Goal: Transaction & Acquisition: Book appointment/travel/reservation

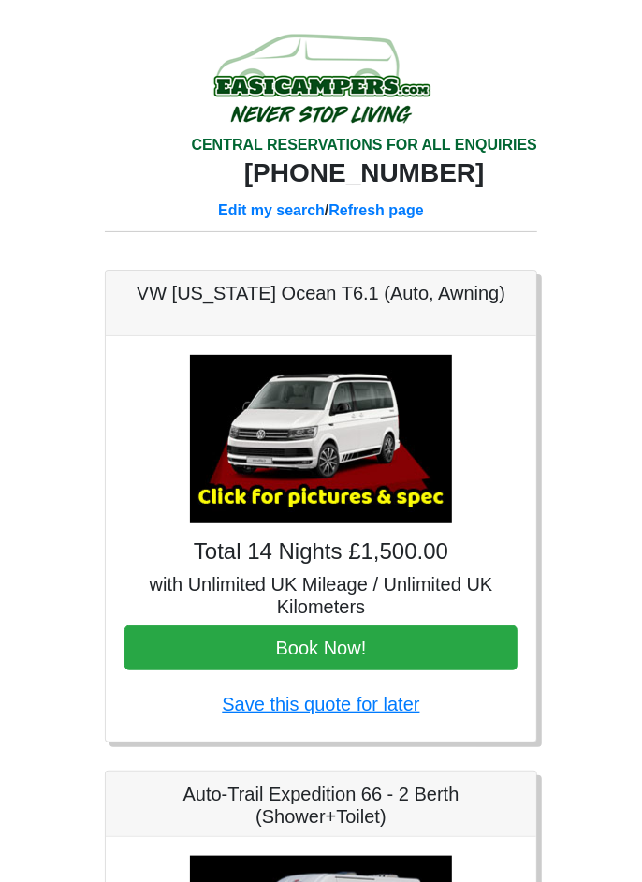
click at [306, 105] on img at bounding box center [321, 77] width 356 height 103
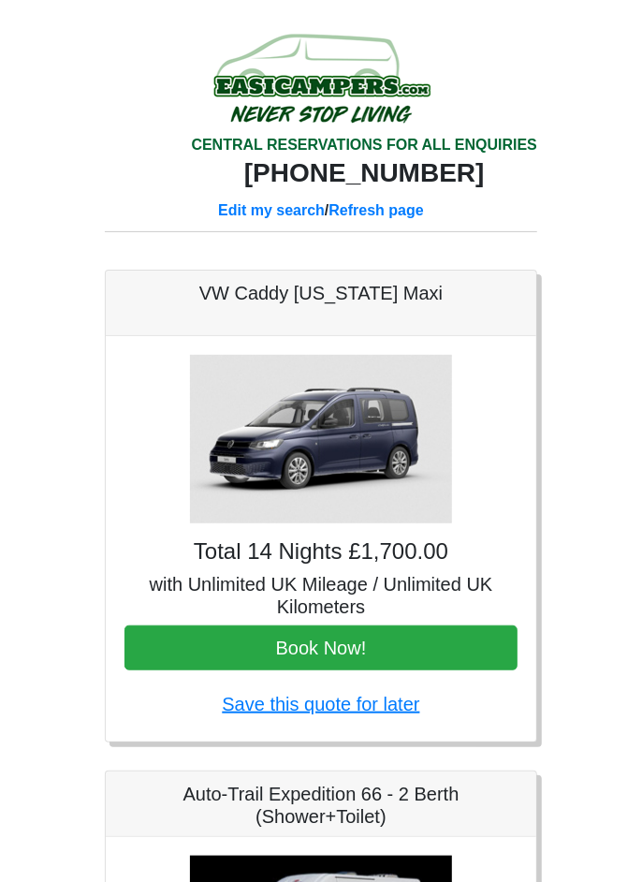
click at [248, 218] on link "Edit my search" at bounding box center [271, 210] width 107 height 16
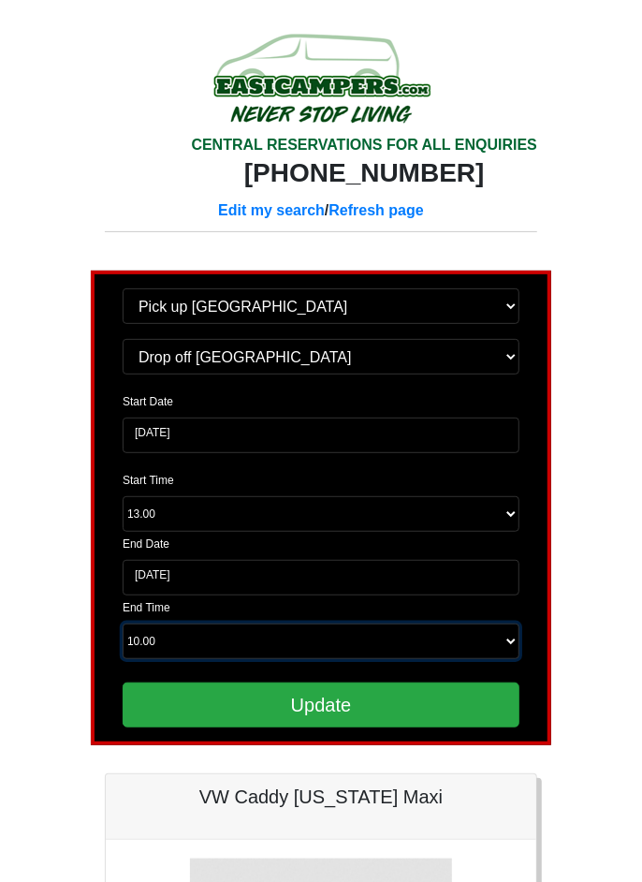
click at [502, 659] on select "End Time 10.00 -------- 08.00 am 08.30 am 09.00 am 09.30 am 10.00 am" at bounding box center [321, 642] width 397 height 36
select select "10.00"
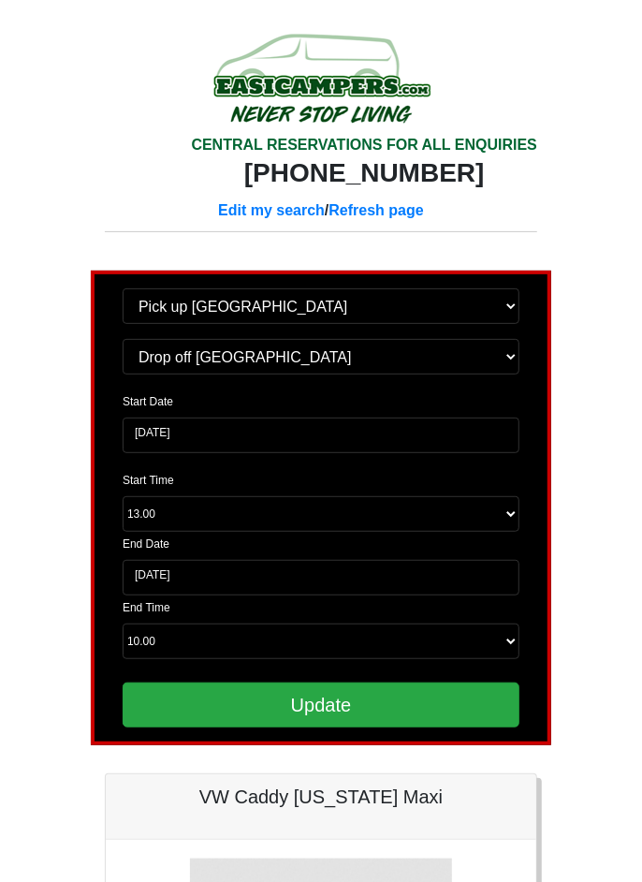
click at [300, 728] on input "Update" at bounding box center [321, 705] width 397 height 45
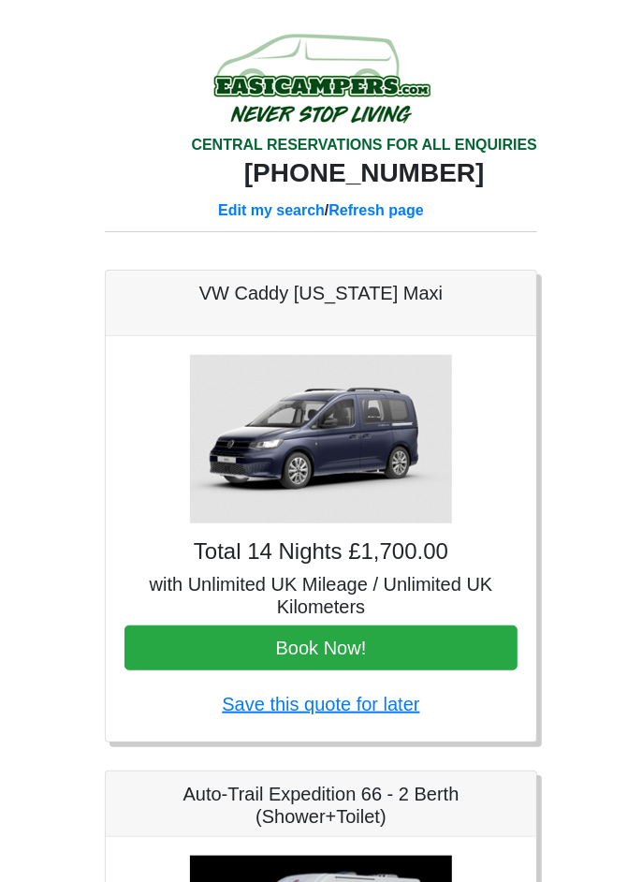
click at [241, 218] on link "Edit my search" at bounding box center [271, 210] width 107 height 16
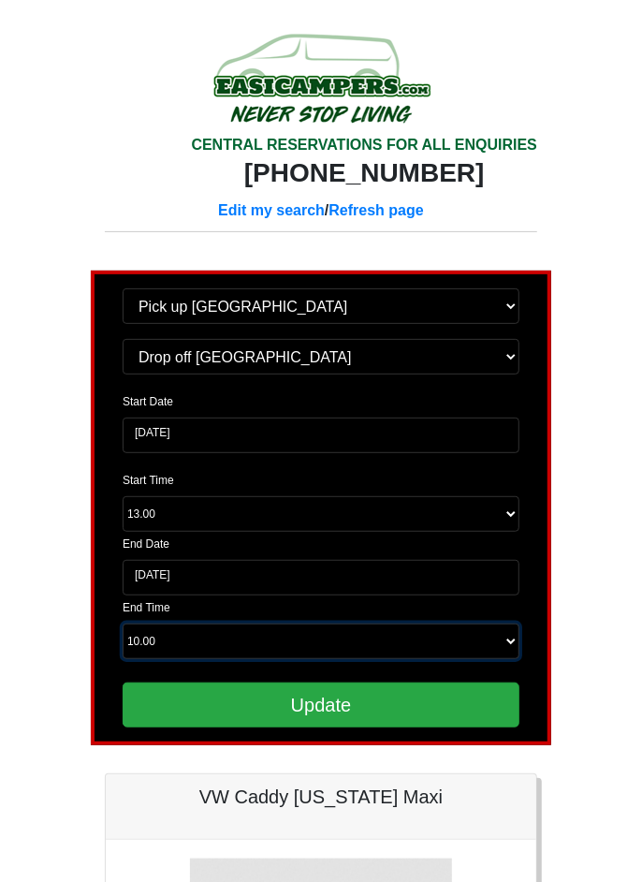
click at [508, 659] on select "End Time 10.00 -------- 08.00 am 08.30 am 09.00 am 09.30 am 10.00 am" at bounding box center [321, 642] width 397 height 36
select select "09.00"
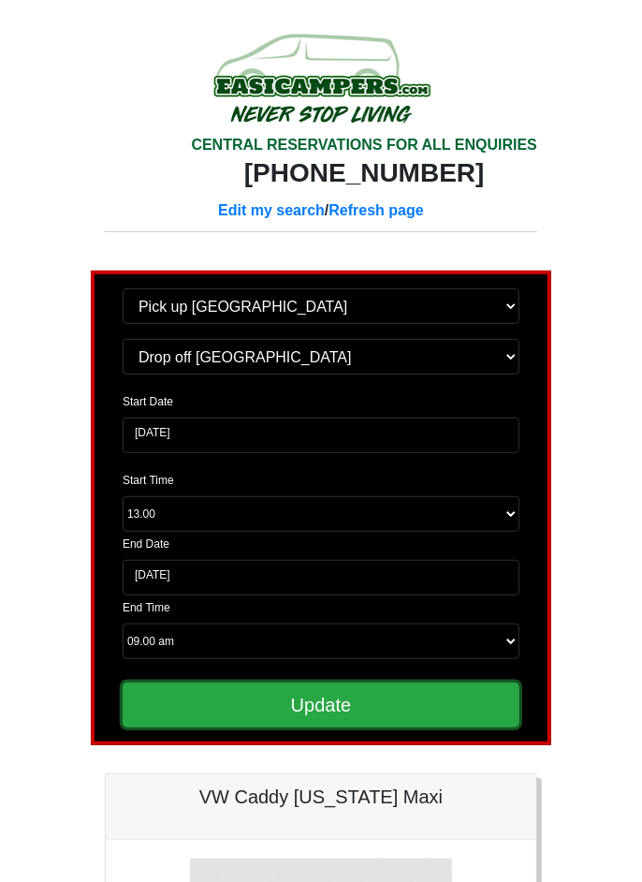
click at [291, 728] on input "Update" at bounding box center [321, 705] width 397 height 45
click at [326, 728] on input "Update" at bounding box center [321, 705] width 397 height 45
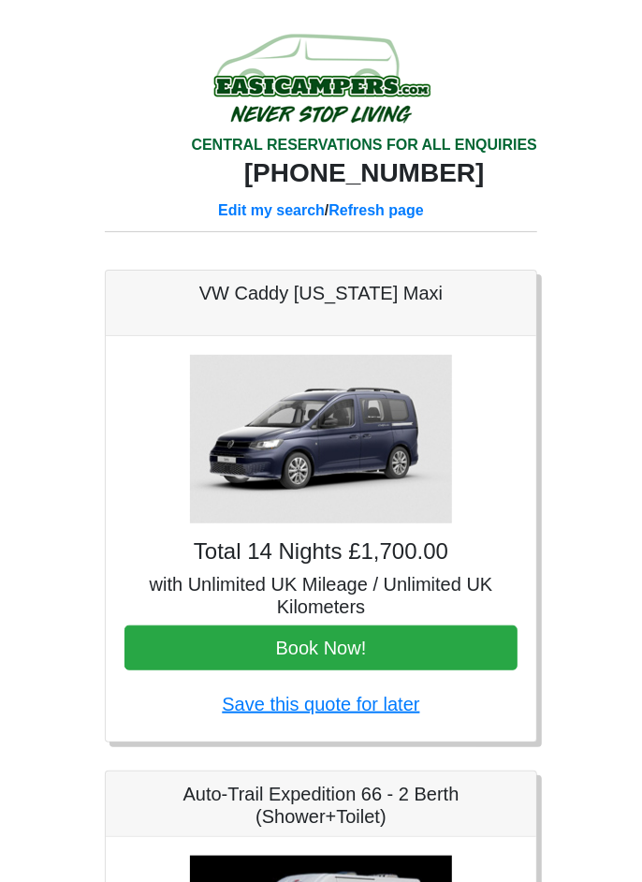
click at [243, 218] on link "Edit my search" at bounding box center [271, 210] width 107 height 16
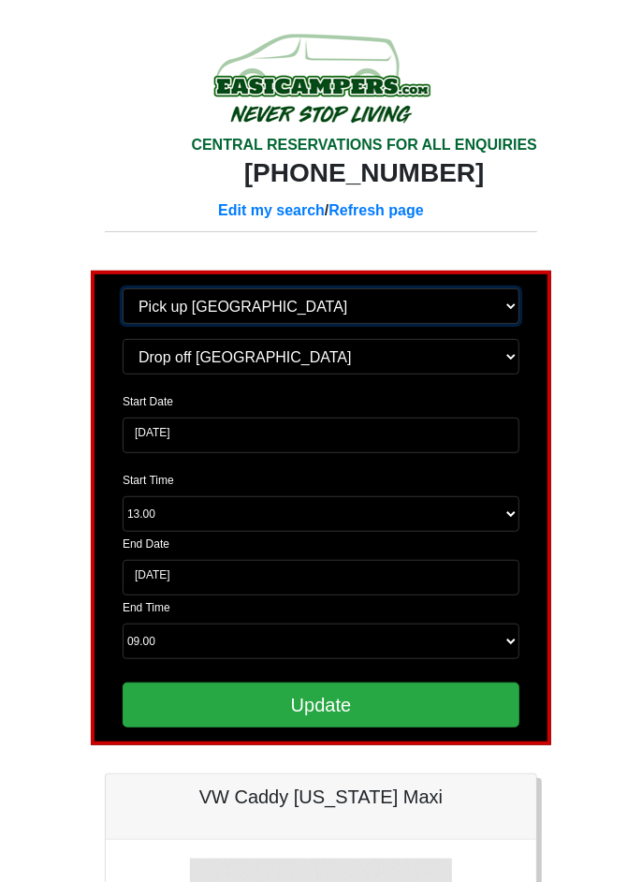
click at [498, 324] on select "Change pick up location? Pick up Wigan Aberdeen Edinburgh Airport Glasgow Airpo…" at bounding box center [321, 306] width 397 height 36
select select "LPL"
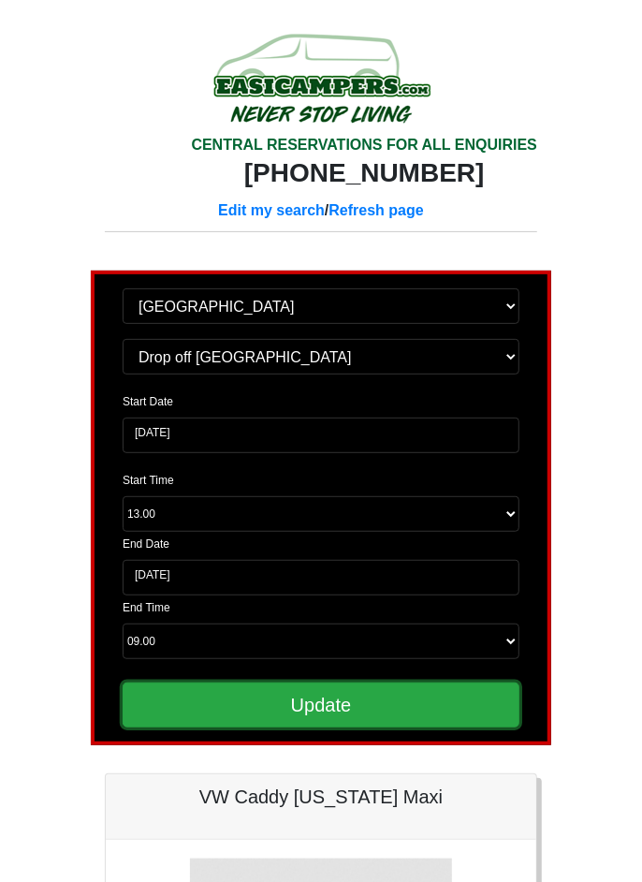
click at [333, 728] on input "Update" at bounding box center [321, 705] width 397 height 45
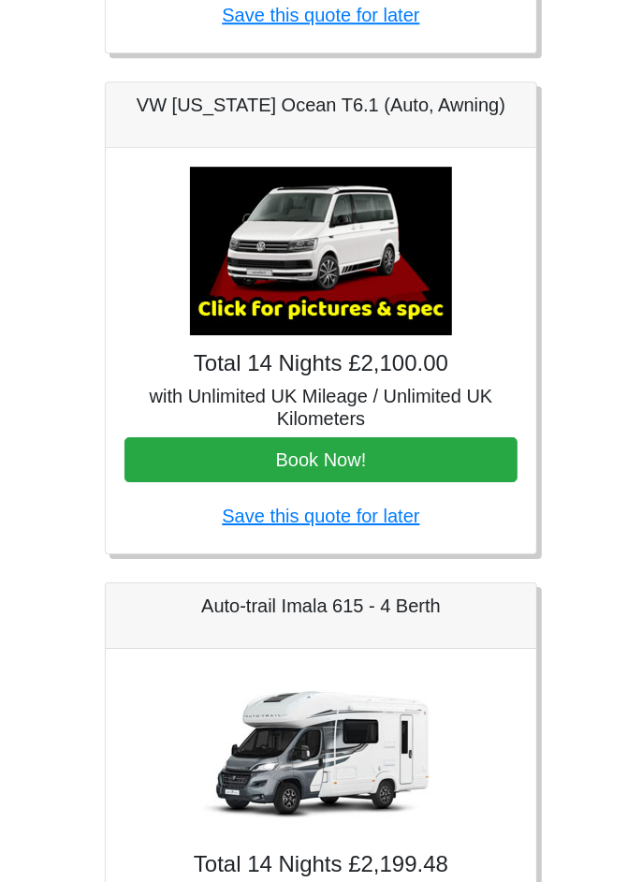
scroll to position [1692, 0]
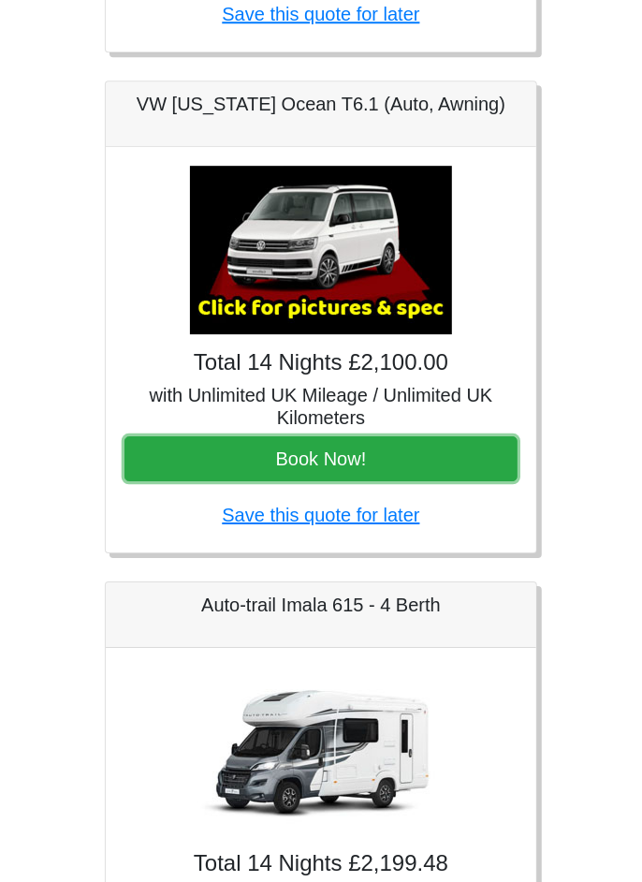
click at [315, 481] on button "Book Now!" at bounding box center [321, 458] width 393 height 45
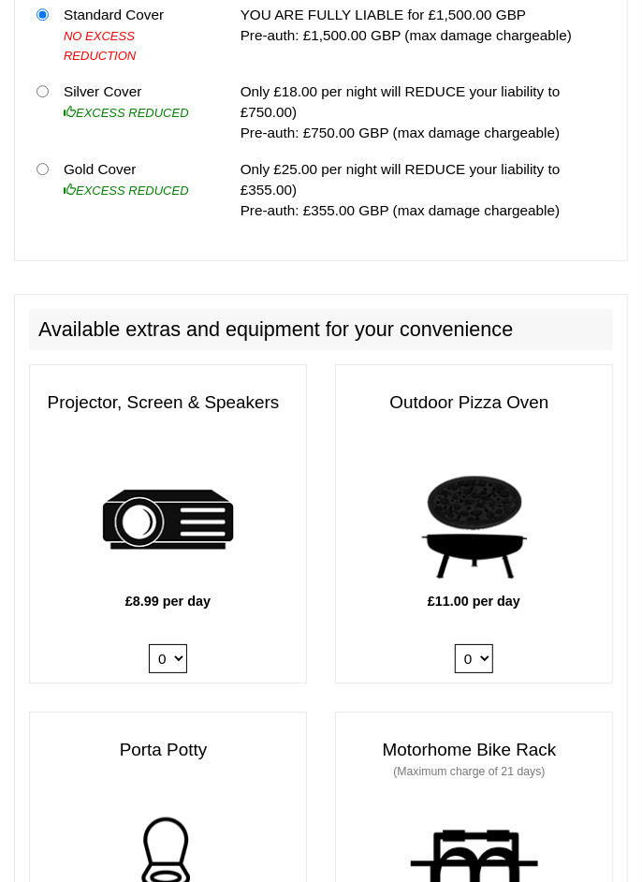
scroll to position [1855, 0]
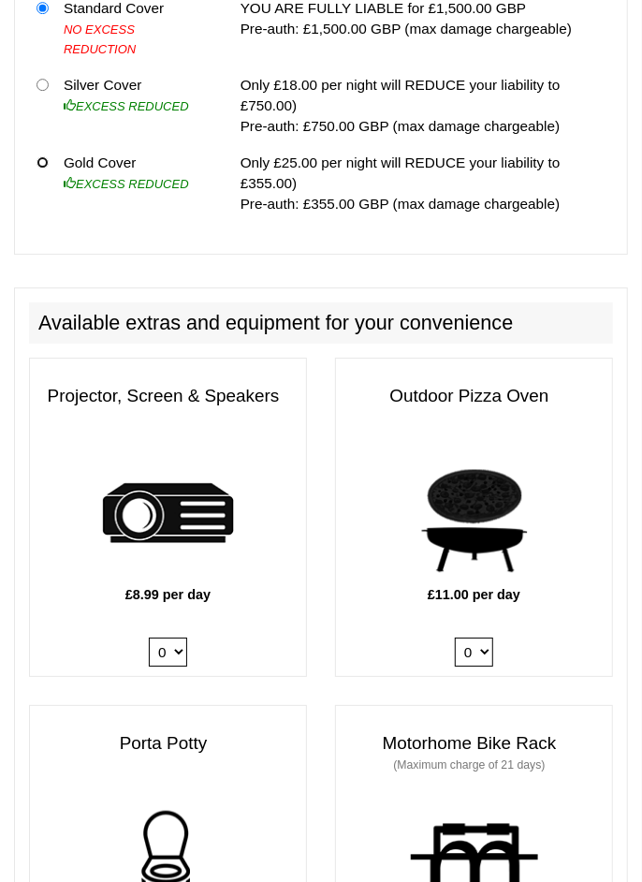
click at [47, 169] on input "radio" at bounding box center [43, 162] width 12 height 12
radio input "true"
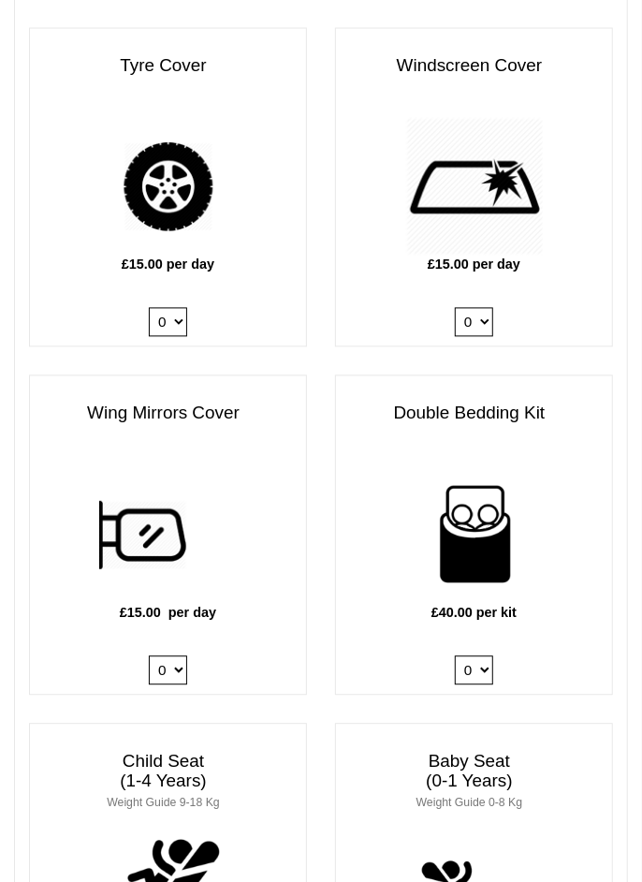
scroll to position [3316, 0]
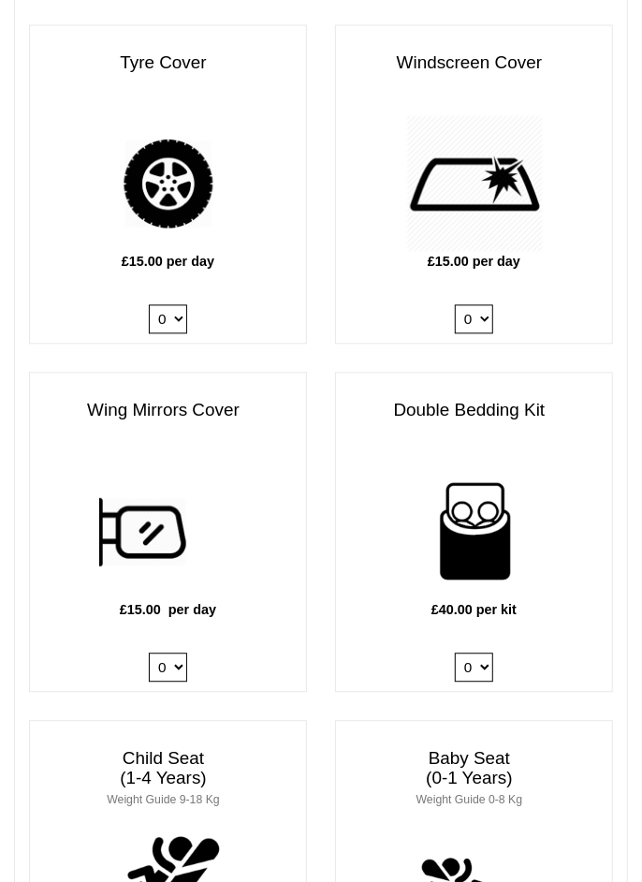
click at [575, 83] on h3 "Windscreen Cover" at bounding box center [474, 64] width 276 height 38
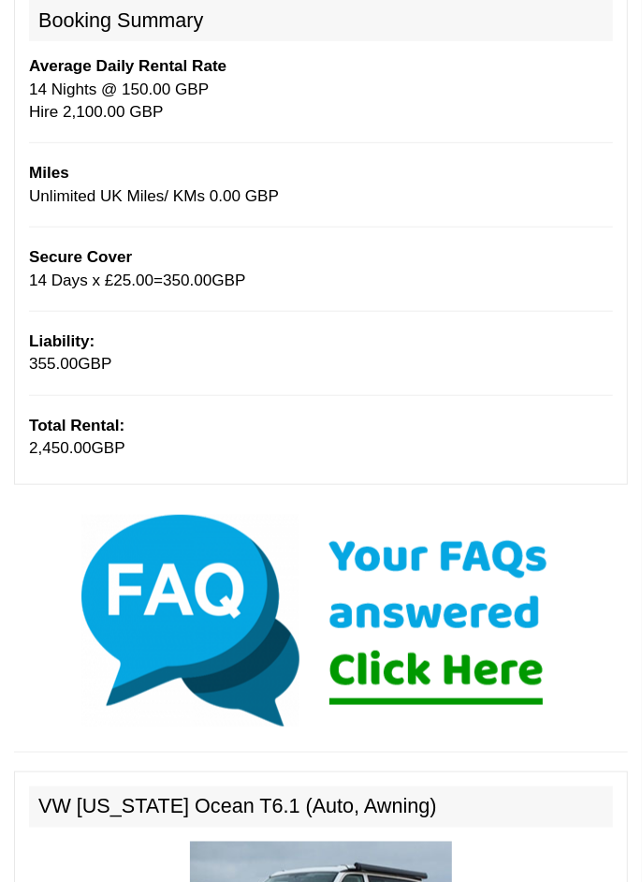
scroll to position [0, 0]
